Goal: Task Accomplishment & Management: Manage account settings

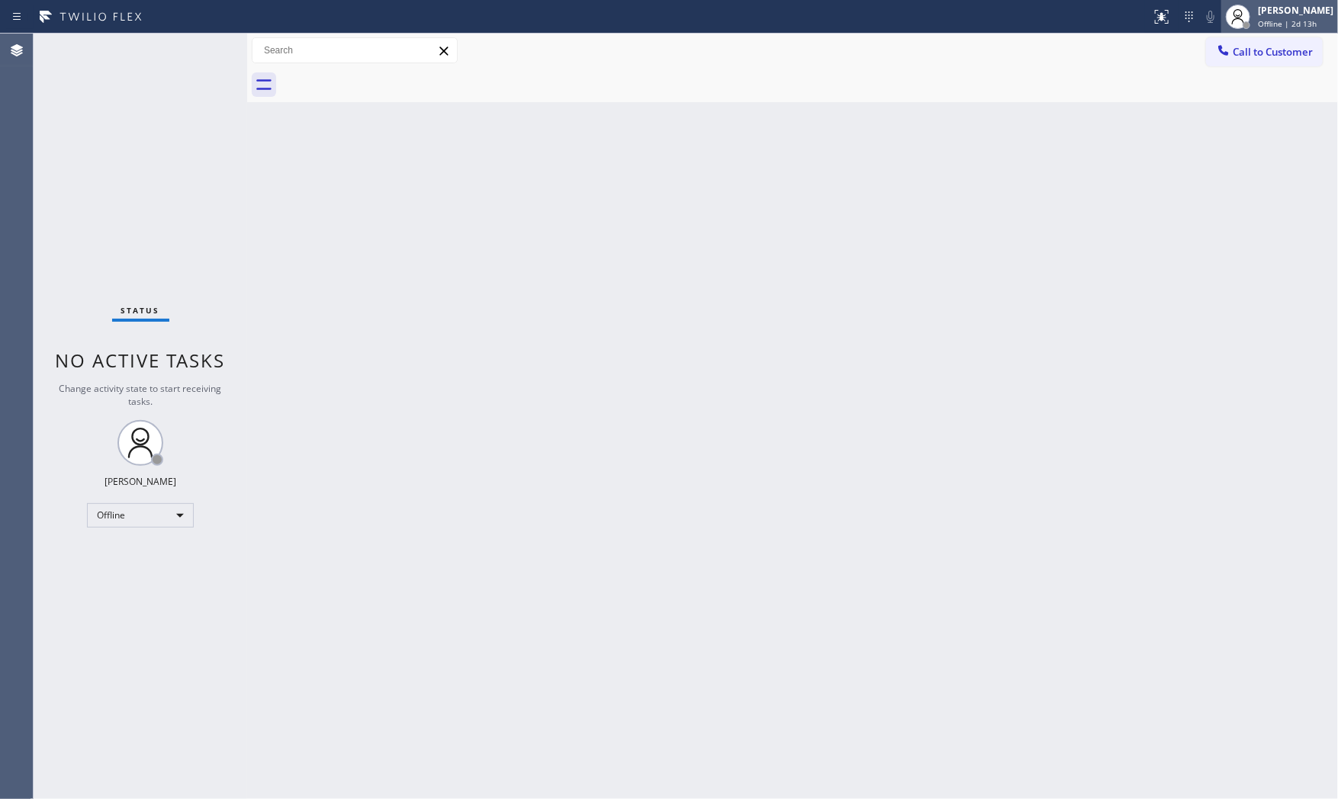
click at [1289, 31] on div "[PERSON_NAME] Offline | 2d 13h" at bounding box center [1279, 17] width 117 height 34
click at [1261, 75] on button "Available" at bounding box center [1261, 81] width 153 height 20
click at [156, 458] on div at bounding box center [157, 454] width 12 height 12
click at [156, 456] on div at bounding box center [157, 454] width 12 height 12
click at [193, 52] on div "Status No active tasks You are ready to start receiving tasks. [PERSON_NAME] Av…" at bounding box center [141, 417] width 214 height 766
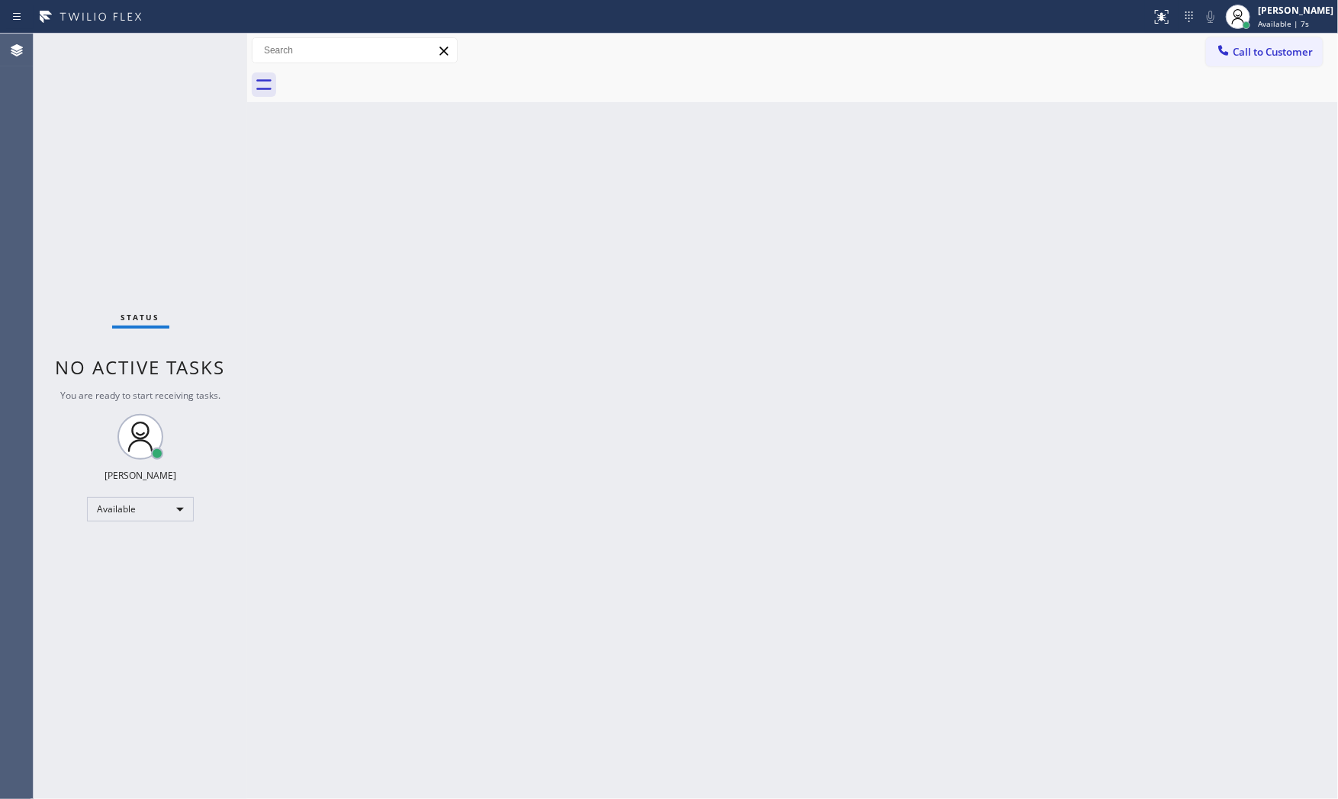
click at [207, 346] on div "Status No active tasks You are ready to start receiving tasks. [PERSON_NAME] Av…" at bounding box center [141, 417] width 214 height 766
click at [210, 345] on div "Status No active tasks You are ready to start receiving tasks. [PERSON_NAME] Av…" at bounding box center [141, 417] width 214 height 766
click at [1312, 20] on div "Available | 16s" at bounding box center [1296, 23] width 76 height 11
click at [1220, 95] on button "Unavailable" at bounding box center [1261, 101] width 153 height 20
click at [1275, 19] on span "Available | 17s" at bounding box center [1286, 23] width 56 height 11
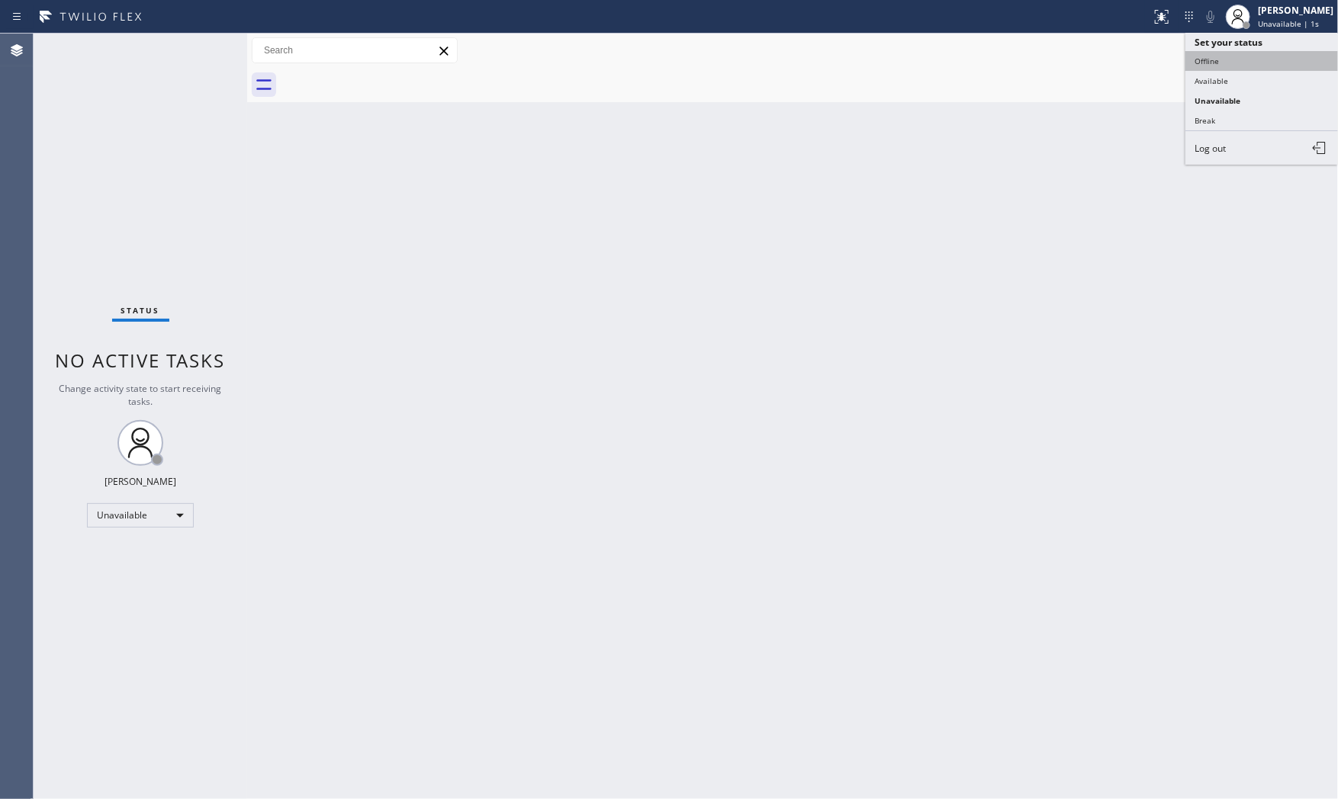
click at [1239, 67] on button "Offline" at bounding box center [1261, 61] width 153 height 20
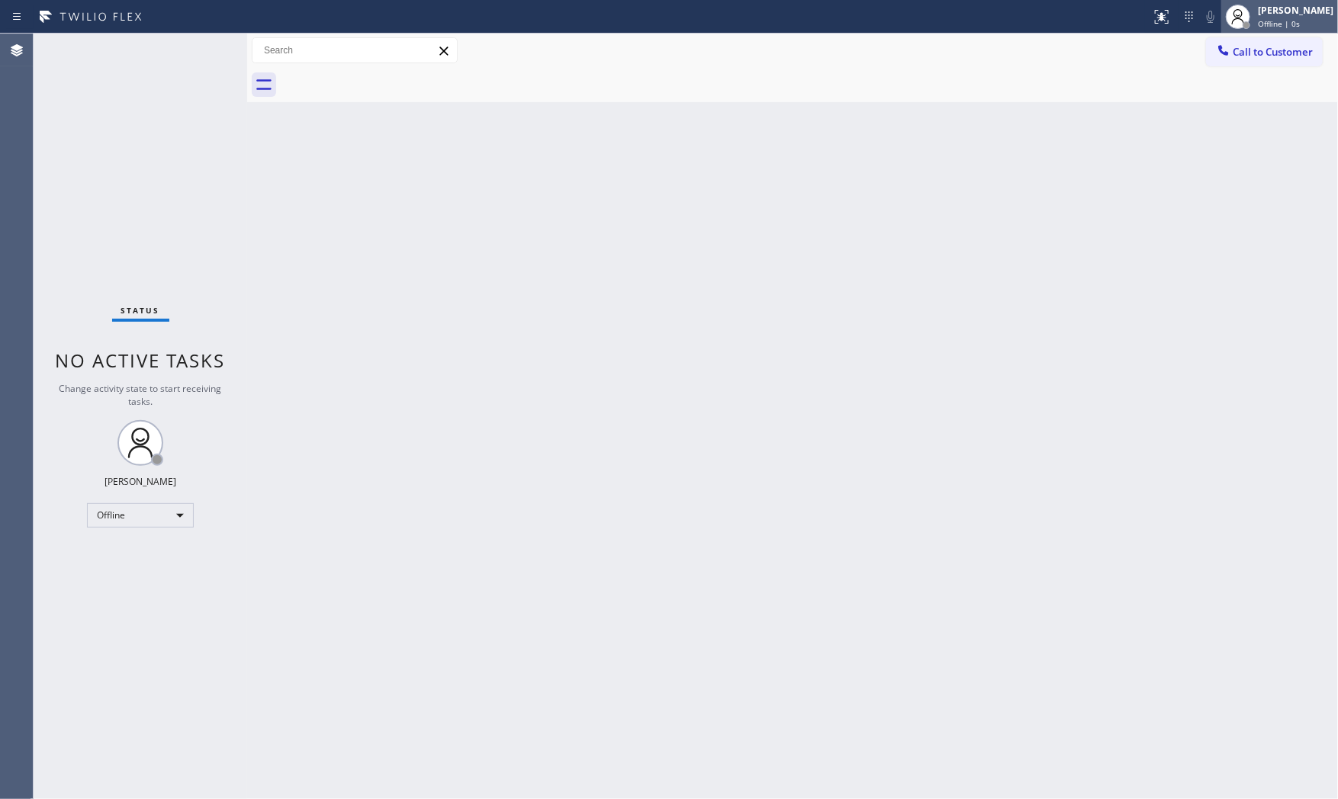
click at [1261, 19] on span "Offline | 0s" at bounding box center [1279, 23] width 42 height 11
click at [936, 346] on div "Back to Dashboard Change Sender ID Customers Technicians Select a contact Outbo…" at bounding box center [792, 417] width 1091 height 766
click at [1265, 19] on span "Offline | 4:45" at bounding box center [1283, 23] width 50 height 11
click at [1266, 18] on span "Offline | 4:47" at bounding box center [1283, 23] width 50 height 11
